Goal: Transaction & Acquisition: Purchase product/service

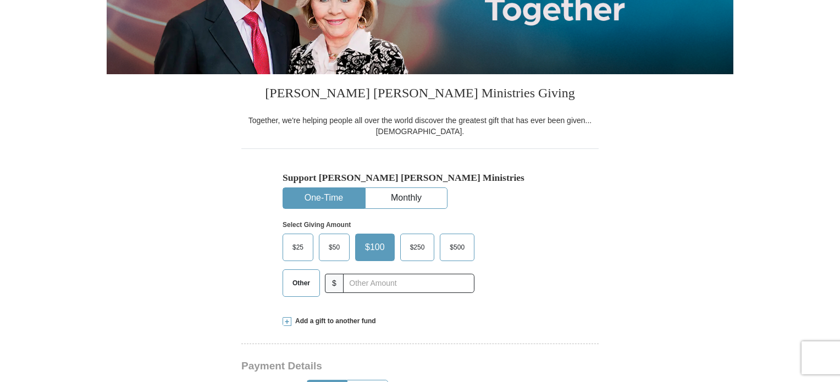
scroll to position [220, 0]
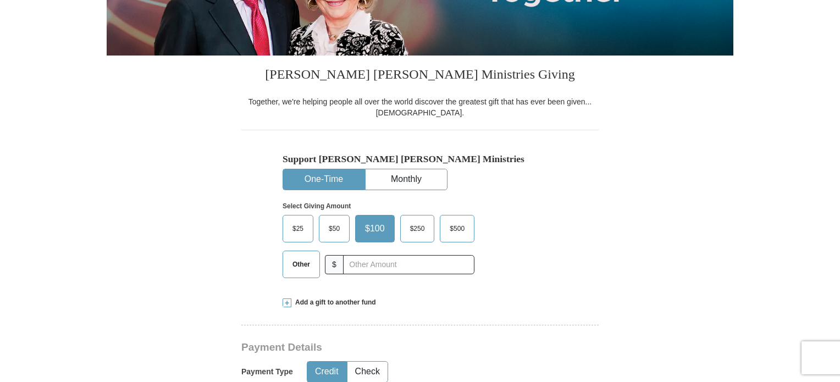
click at [301, 224] on span "$25" at bounding box center [298, 228] width 22 height 16
click at [0, 0] on input "$25" at bounding box center [0, 0] width 0 height 0
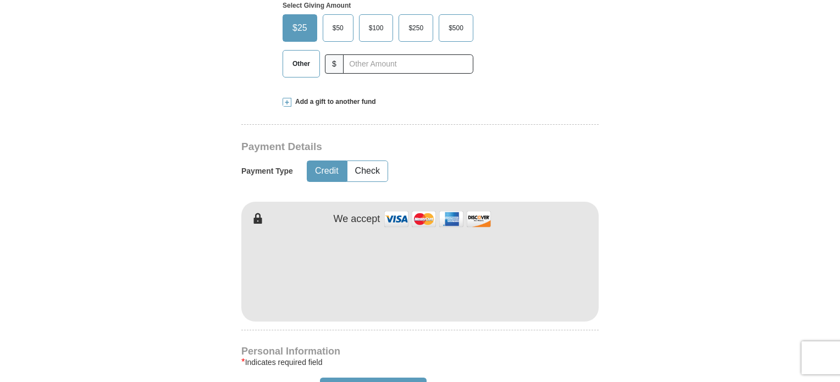
scroll to position [440, 0]
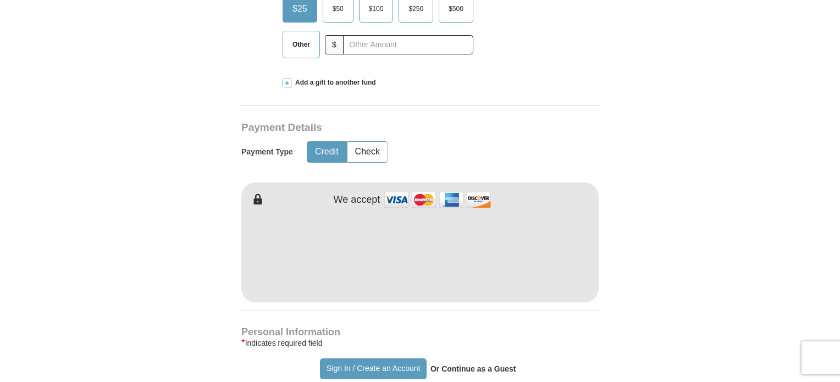
click at [321, 148] on button "Credit" at bounding box center [326, 152] width 39 height 20
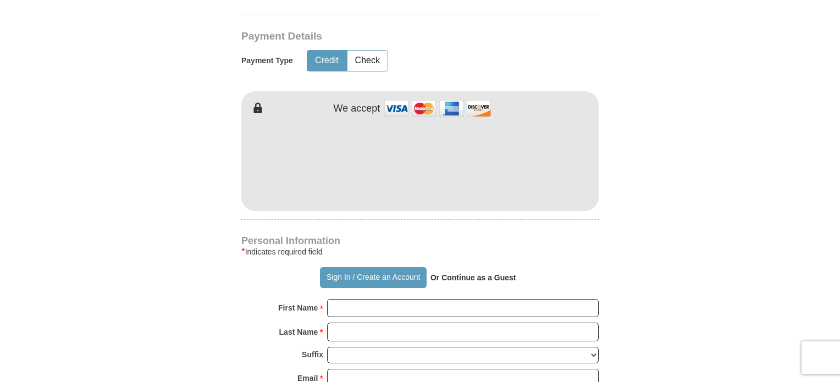
scroll to position [549, 0]
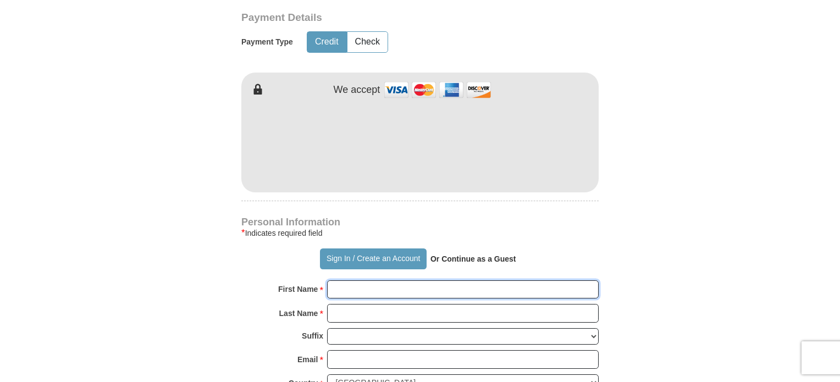
click at [361, 282] on input "First Name *" at bounding box center [462, 289] width 271 height 19
type input "[PERSON_NAME]"
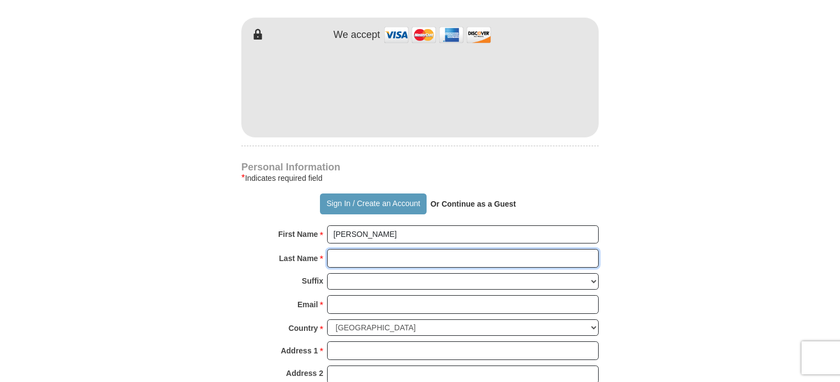
drag, startPoint x: 357, startPoint y: 256, endPoint x: 363, endPoint y: 256, distance: 6.1
click at [357, 256] on input "Last Name *" at bounding box center [462, 258] width 271 height 19
type input "[PERSON_NAME]"
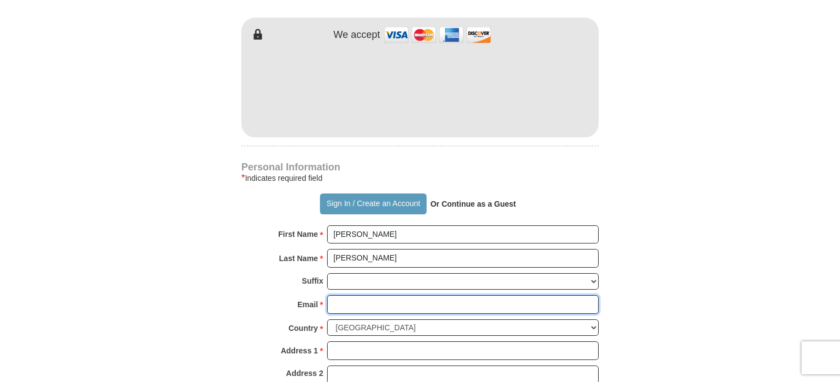
click at [342, 297] on input "Email *" at bounding box center [462, 304] width 271 height 19
type input "[EMAIL_ADDRESS][DOMAIN_NAME]"
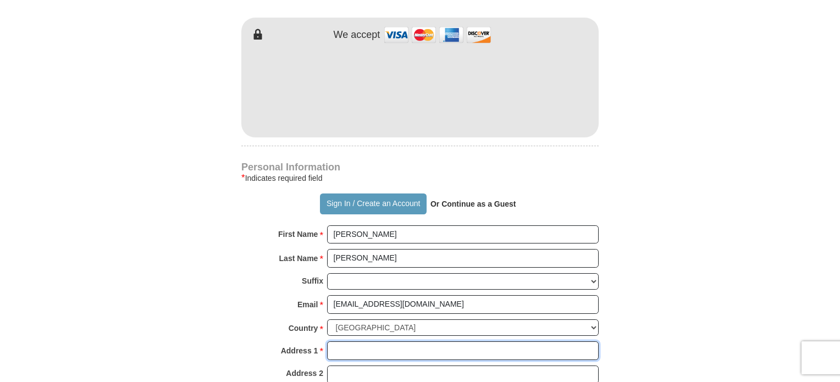
type input "[STREET_ADDRESS]"
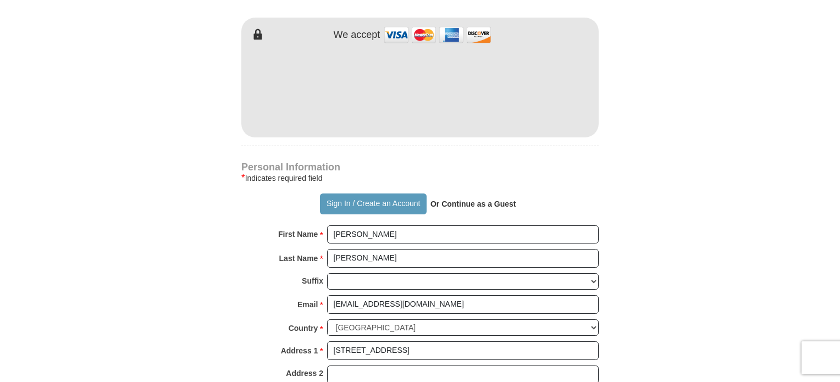
type input "[GEOGRAPHIC_DATA][PERSON_NAME]"
select select "FL"
type input "34982"
type input "7724753094"
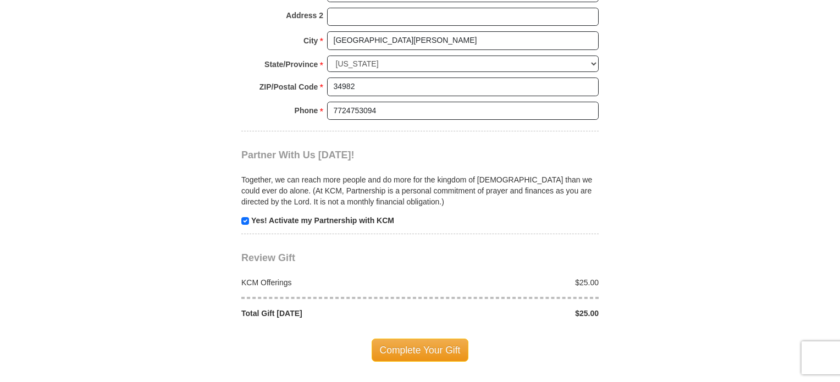
scroll to position [989, 0]
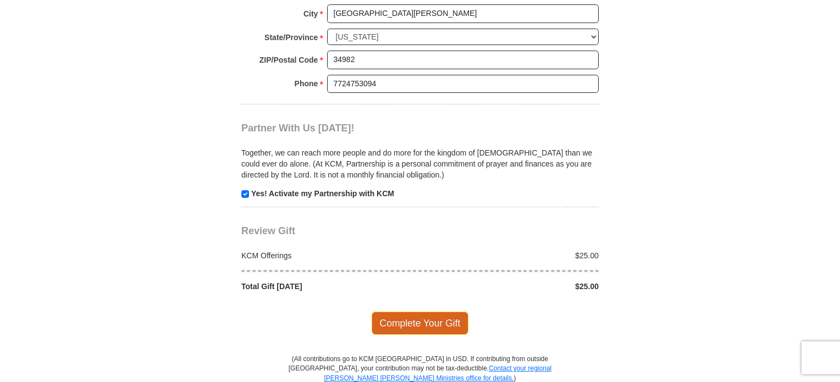
click at [431, 315] on span "Complete Your Gift" at bounding box center [419, 323] width 97 height 23
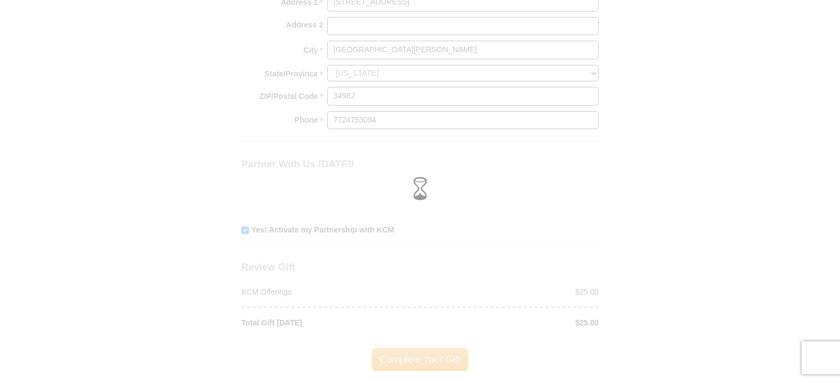
scroll to position [934, 0]
